Goal: Task Accomplishment & Management: Use online tool/utility

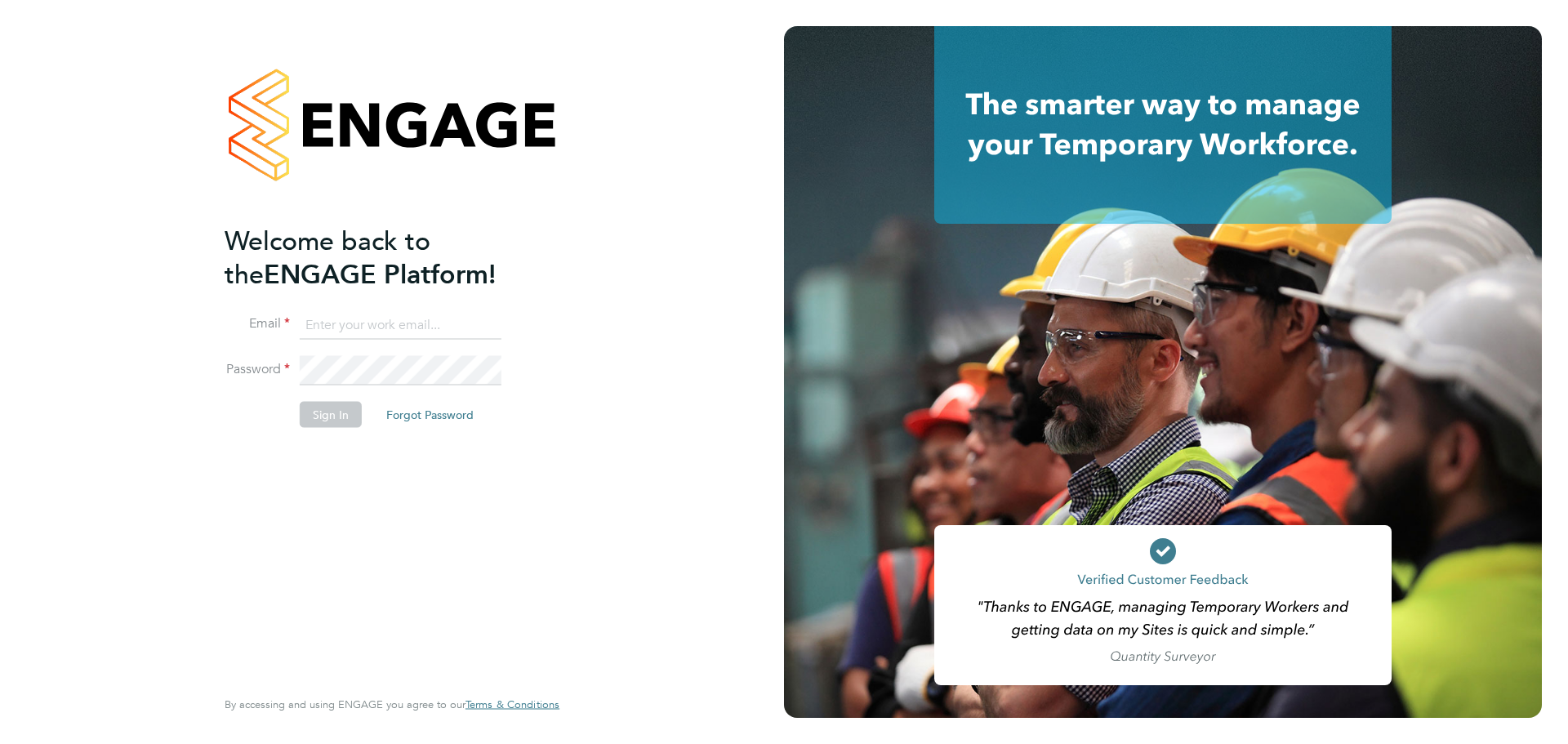
type input "[PERSON_NAME][EMAIL_ADDRESS][DOMAIN_NAME]"
click at [333, 415] on button "Sign In" at bounding box center [330, 414] width 62 height 26
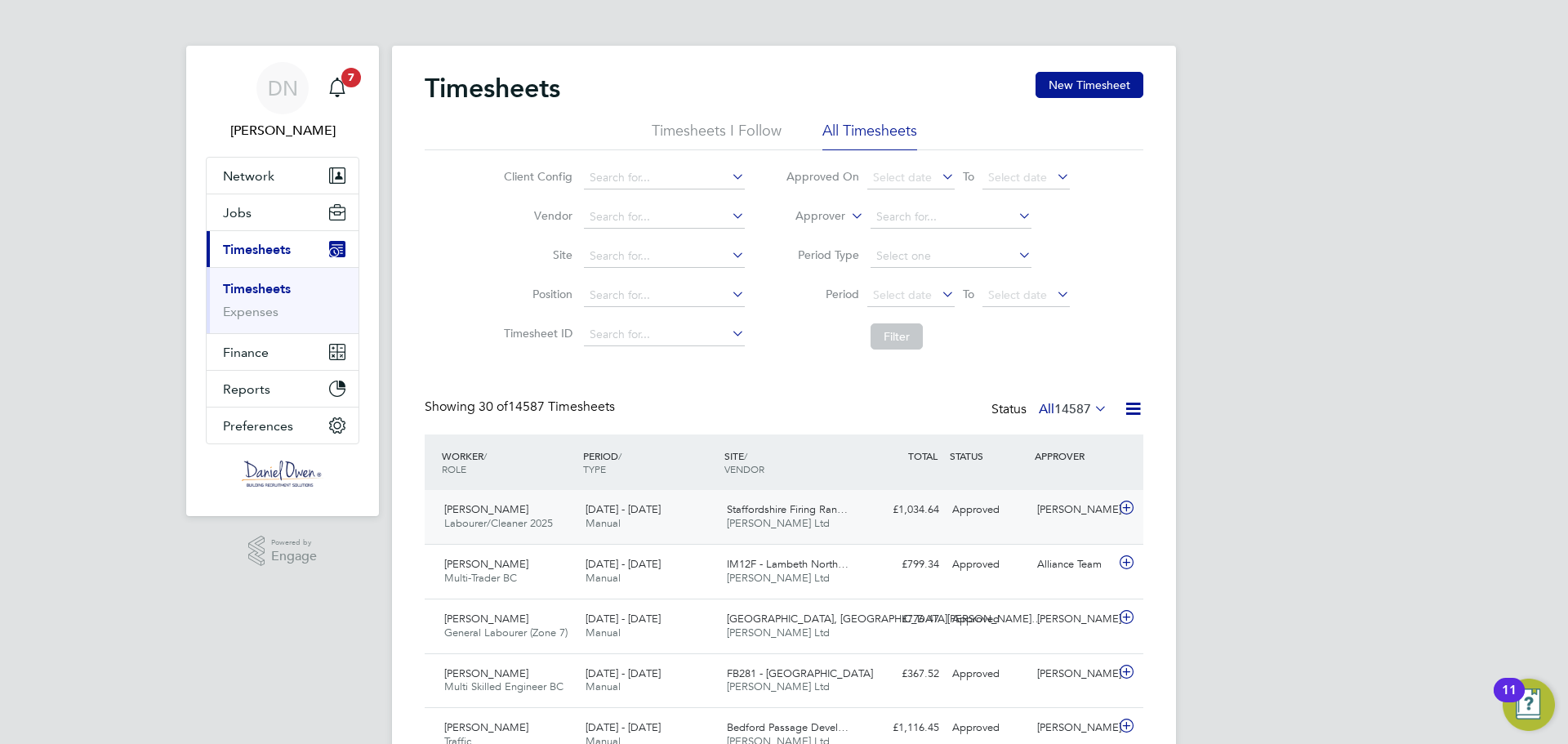
click at [725, 499] on div "Staffordshire Firing Ran… Daniel Owen Ltd" at bounding box center [791, 516] width 141 height 41
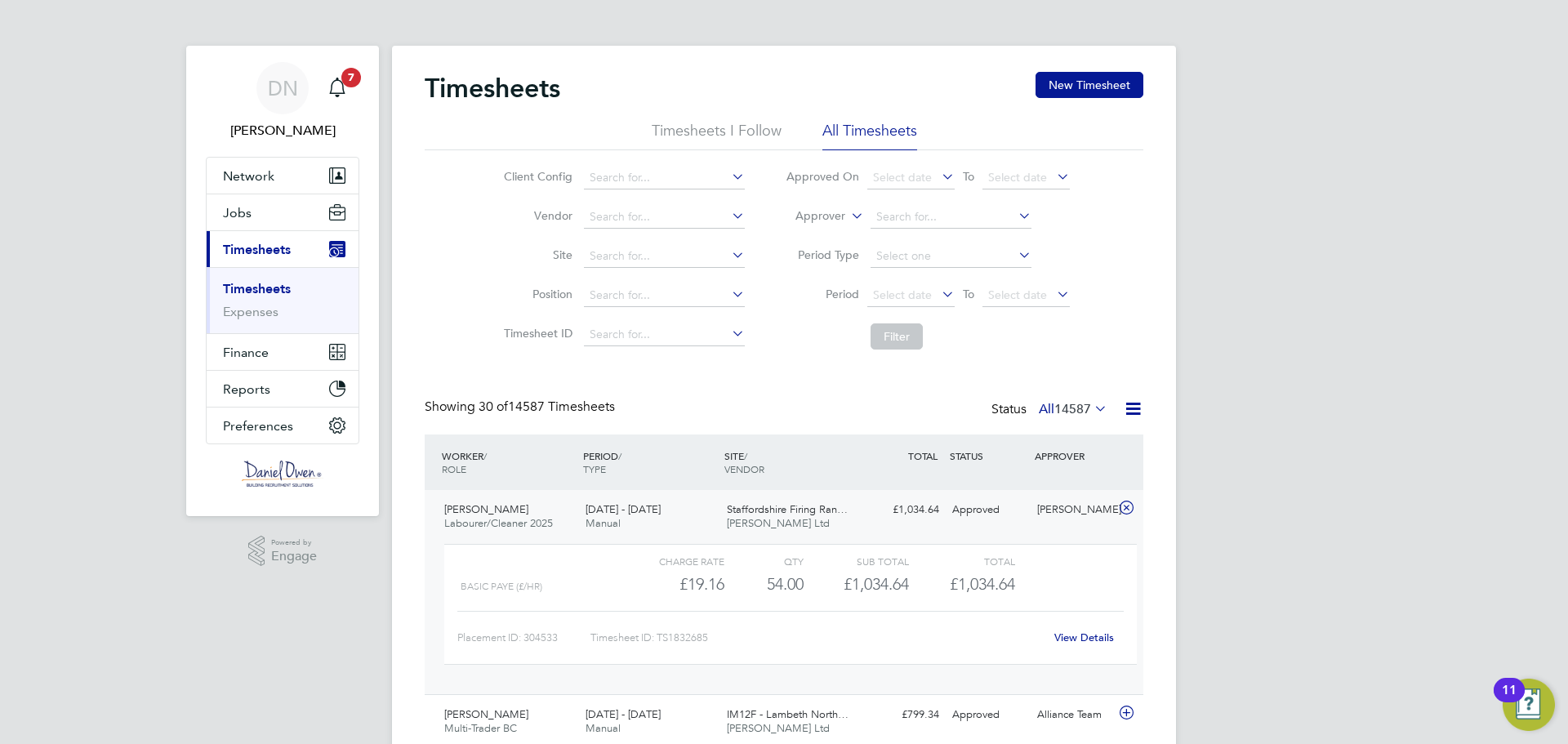
click at [1063, 628] on div "View Details" at bounding box center [1084, 638] width 80 height 26
click at [1082, 633] on link "View Details" at bounding box center [1084, 637] width 59 height 14
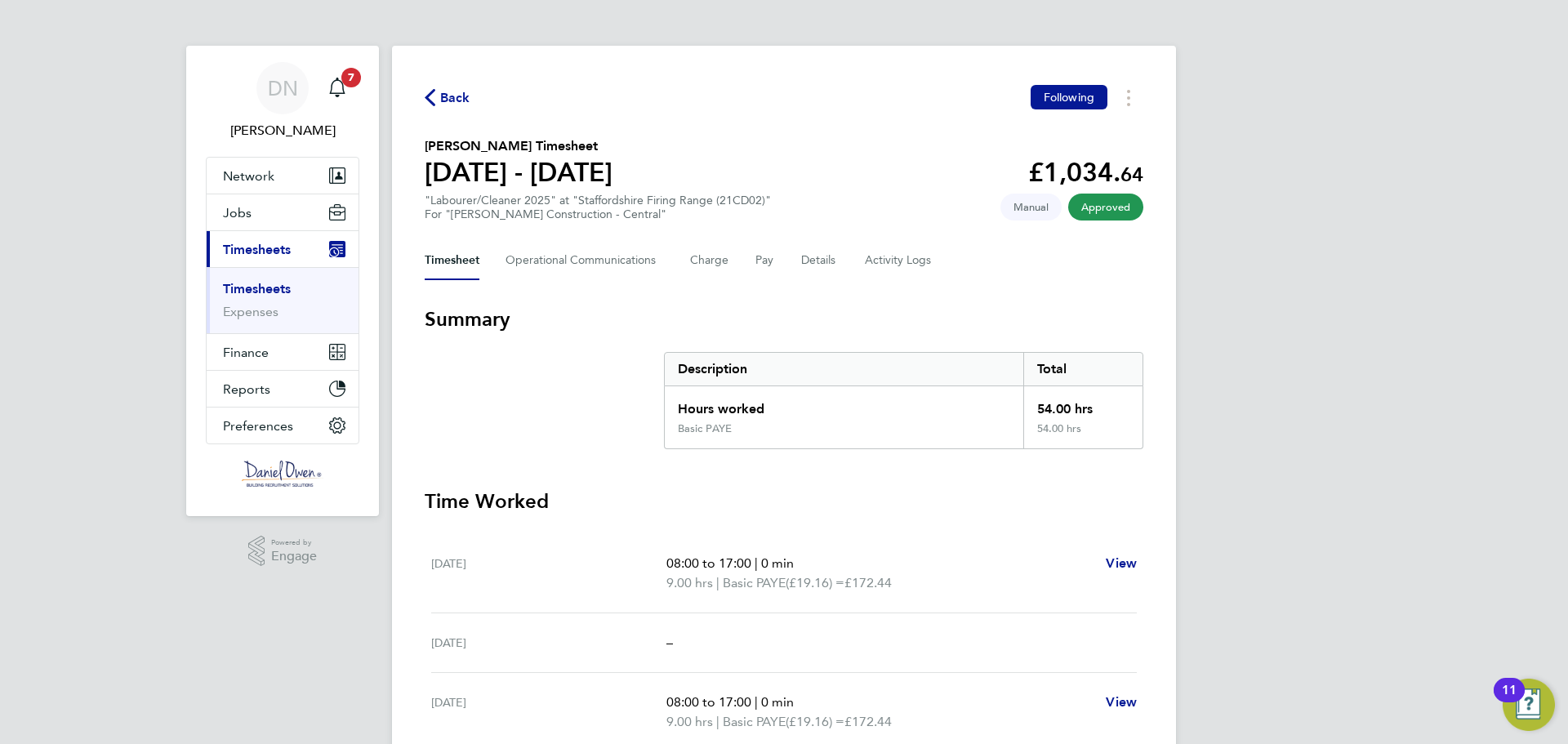
click at [743, 199] on div ""Labourer/Cleaner 2025" at "Staffordshire Firing Range (21CD02)" For "Morgan Si…" at bounding box center [598, 207] width 347 height 28
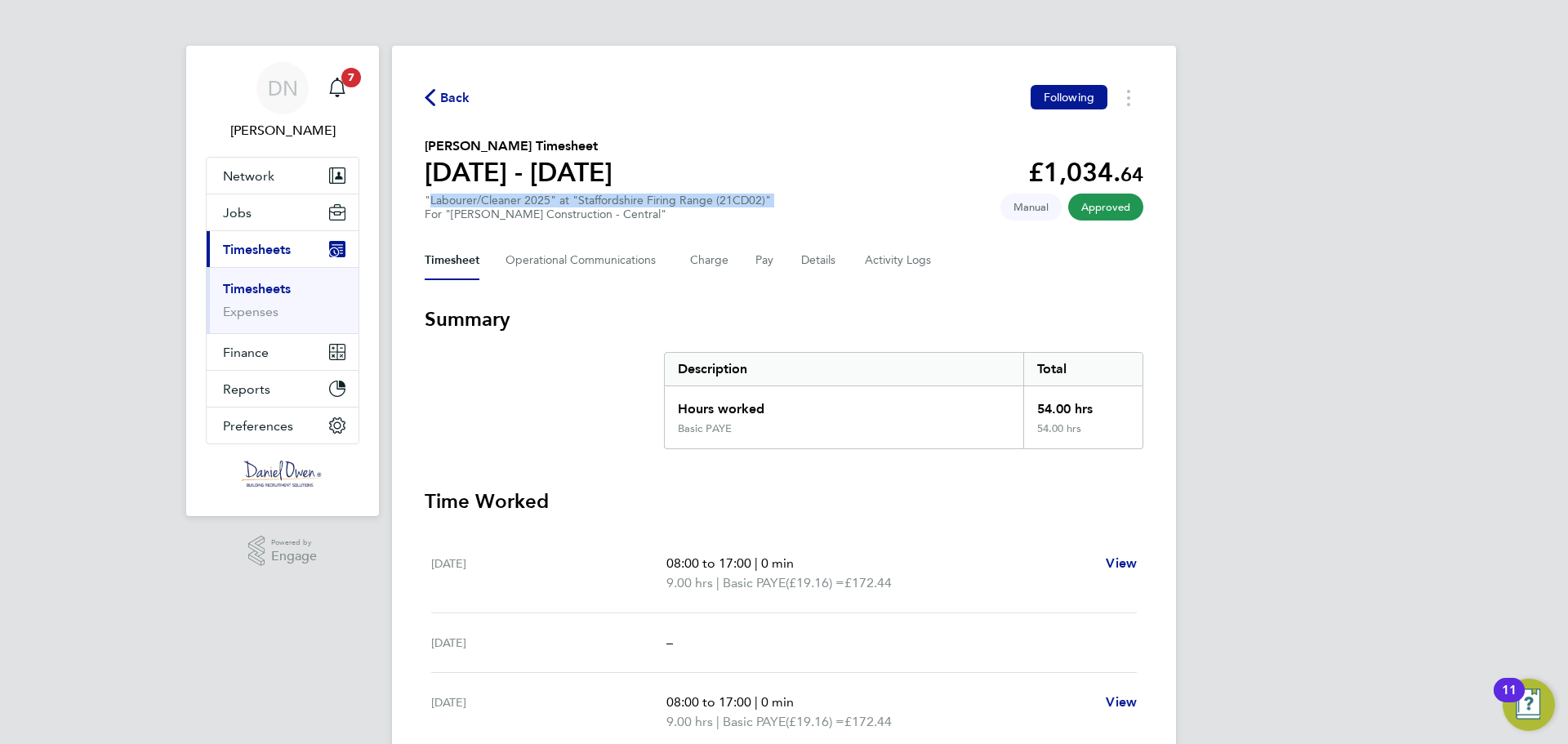
click at [743, 199] on div ""Labourer/Cleaner 2025" at "Staffordshire Firing Range (21CD02)" For "Morgan Si…" at bounding box center [598, 207] width 347 height 28
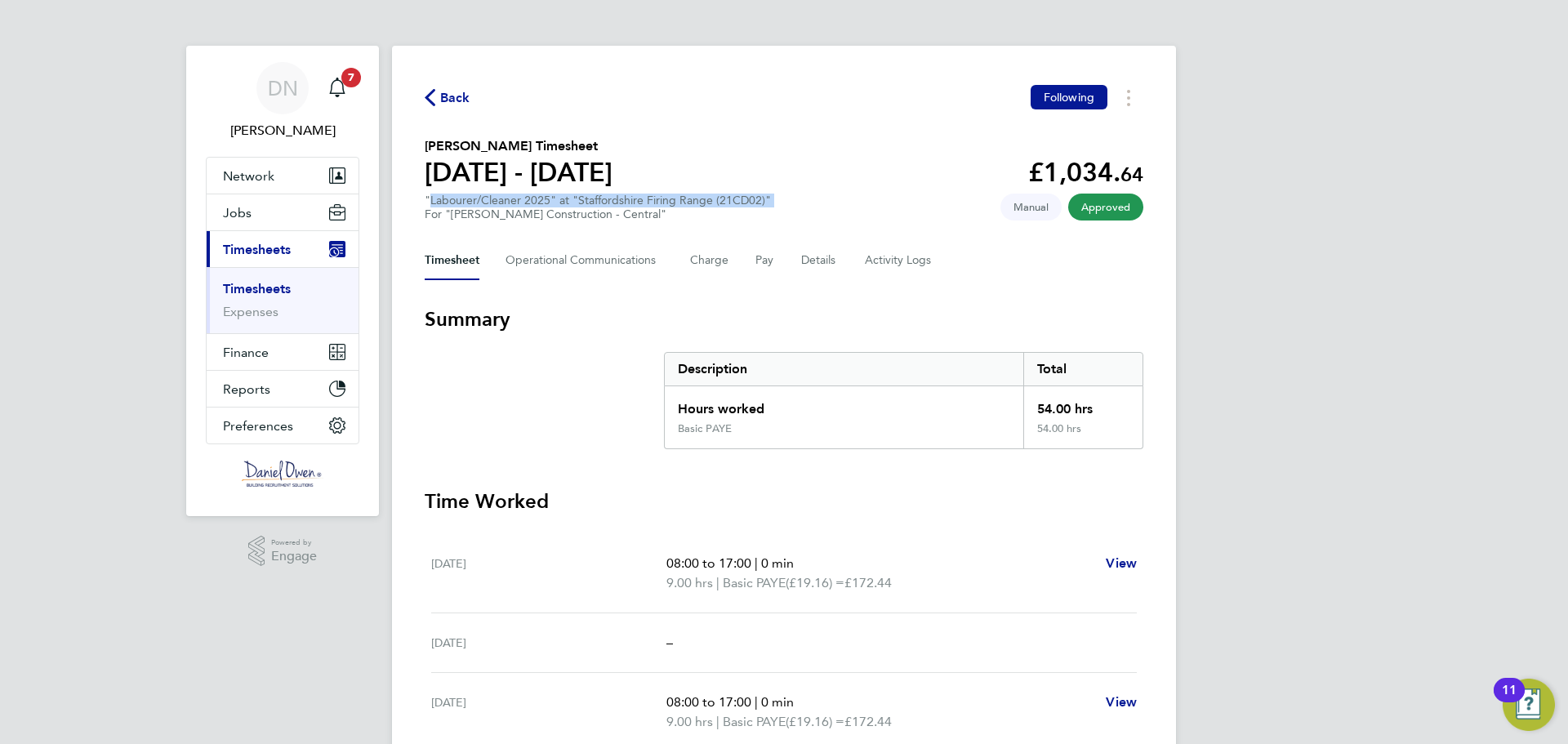
click at [743, 199] on div ""Labourer/Cleaner 2025" at "Staffordshire Firing Range (21CD02)" For "Morgan Si…" at bounding box center [598, 207] width 347 height 28
